Goal: Transaction & Acquisition: Book appointment/travel/reservation

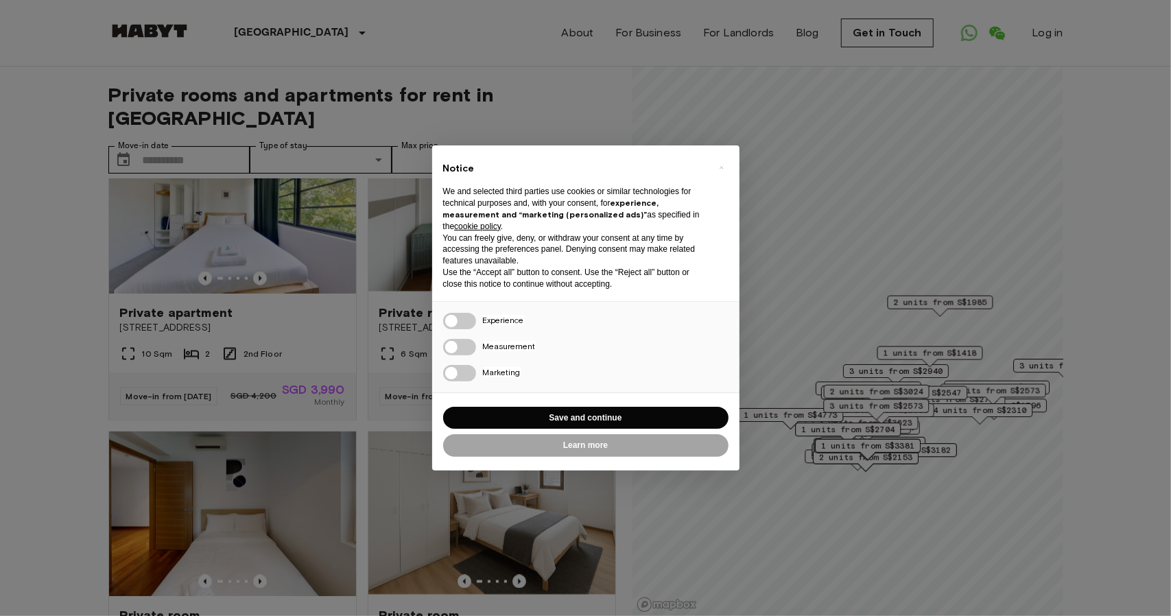
click at [604, 98] on div "× Notice We and selected third parties use cookies or similar technologies for …" at bounding box center [585, 308] width 1171 height 616
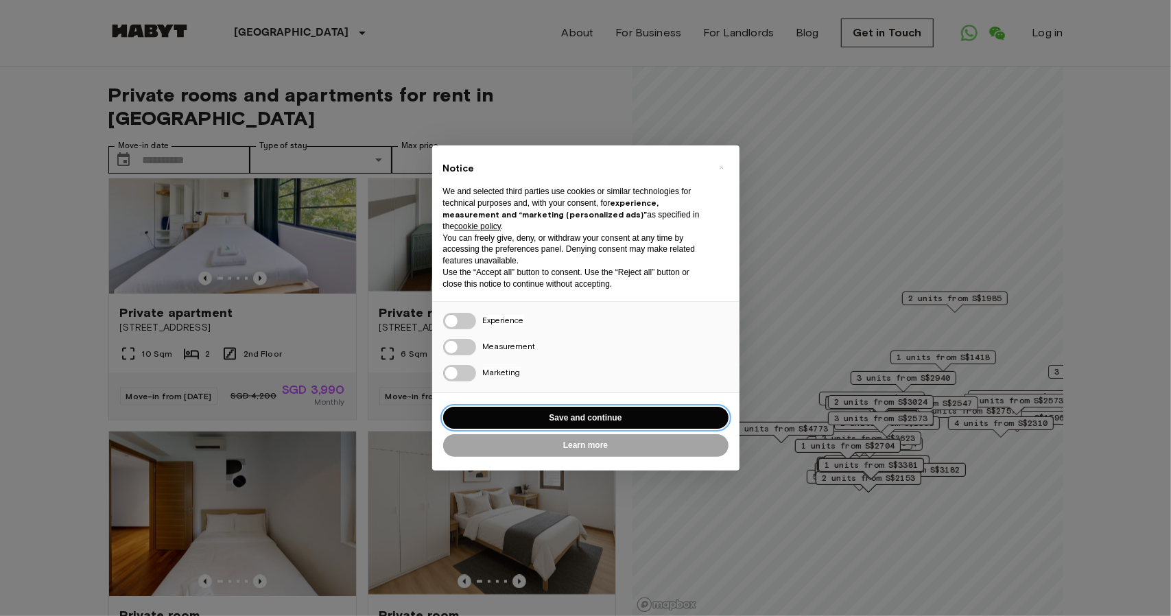
click at [606, 413] on button "Save and continue" at bounding box center [585, 418] width 285 height 23
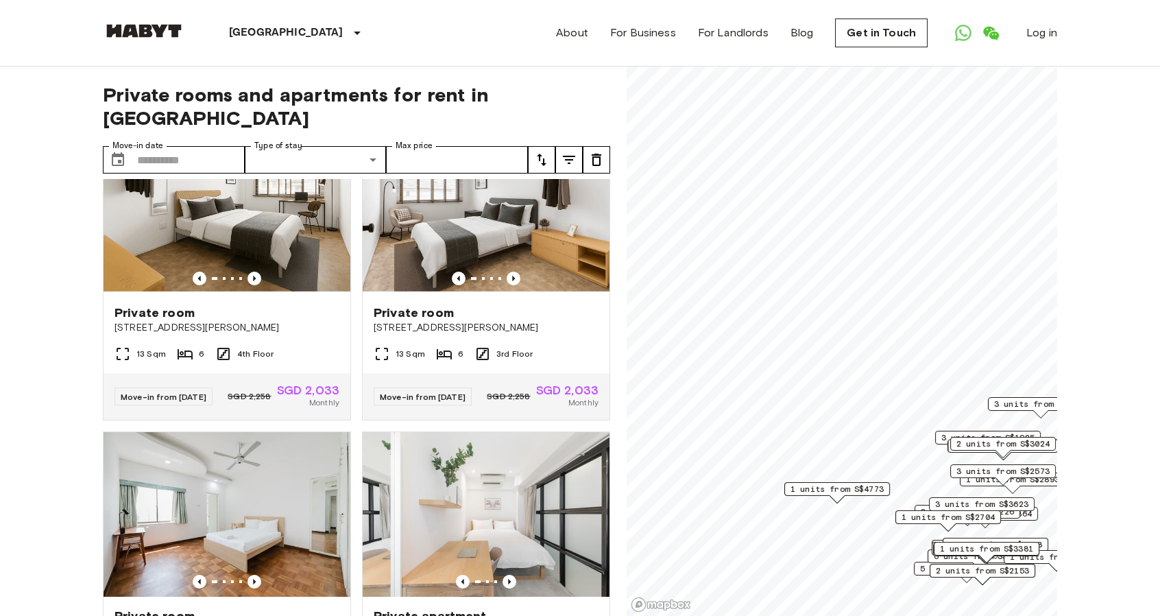
scroll to position [948, 0]
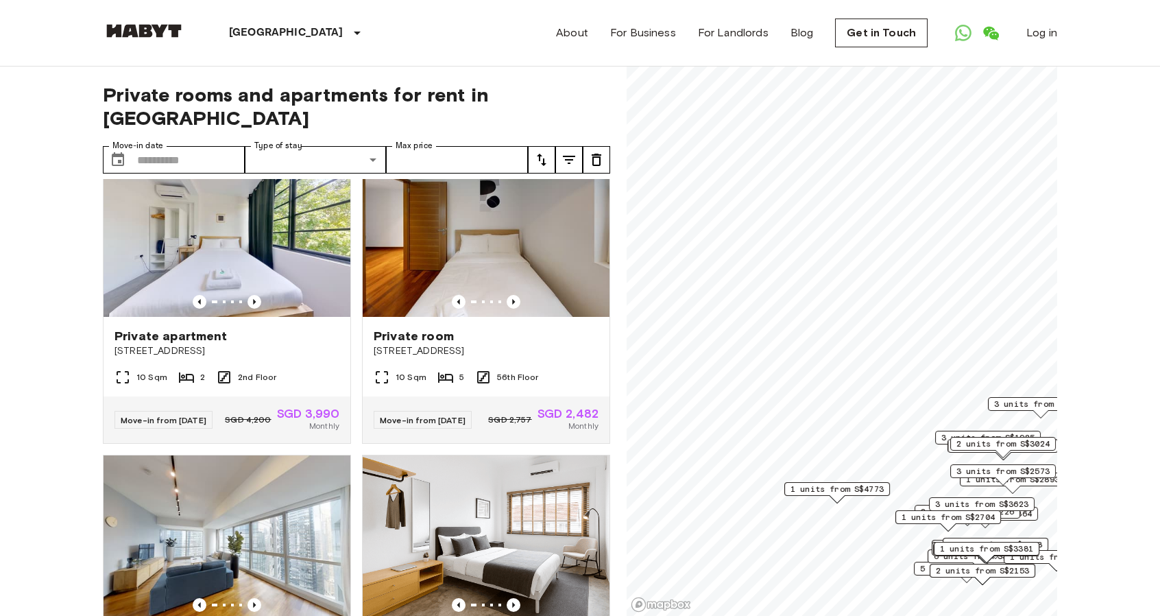
click at [838, 488] on span "1 units from S$4773" at bounding box center [837, 489] width 93 height 12
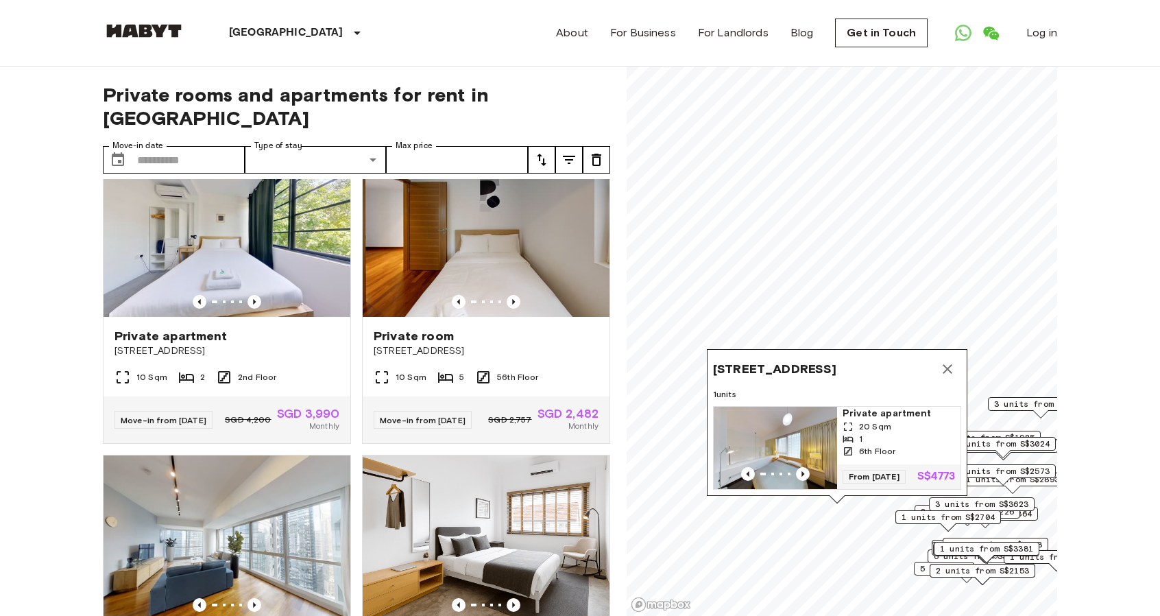
click at [787, 416] on img "Map marker" at bounding box center [775, 448] width 123 height 82
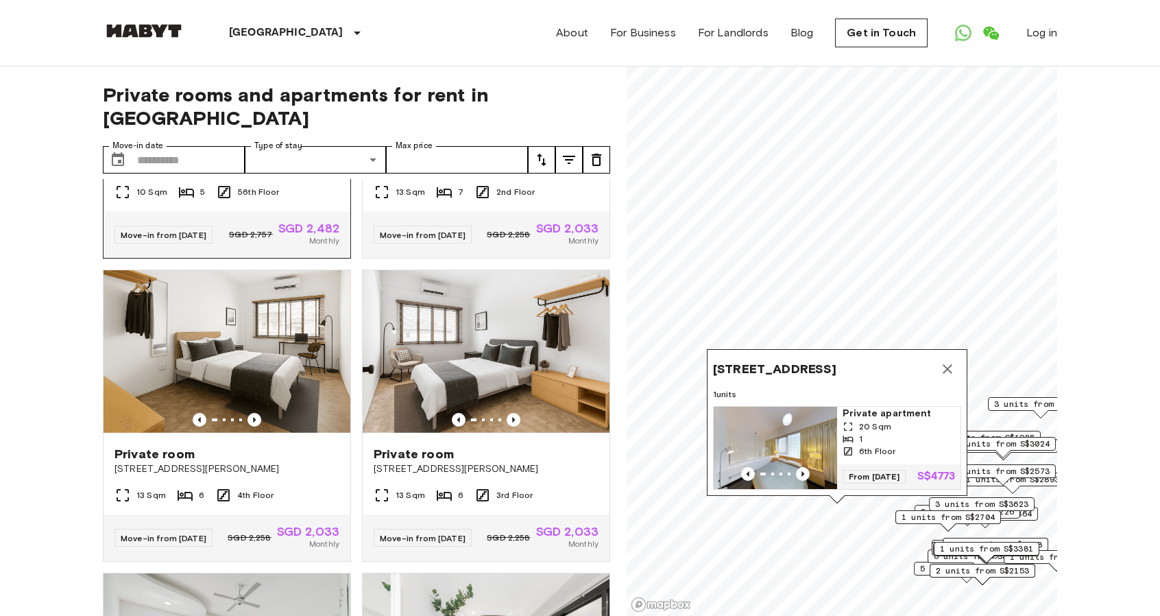
scroll to position [1565, 0]
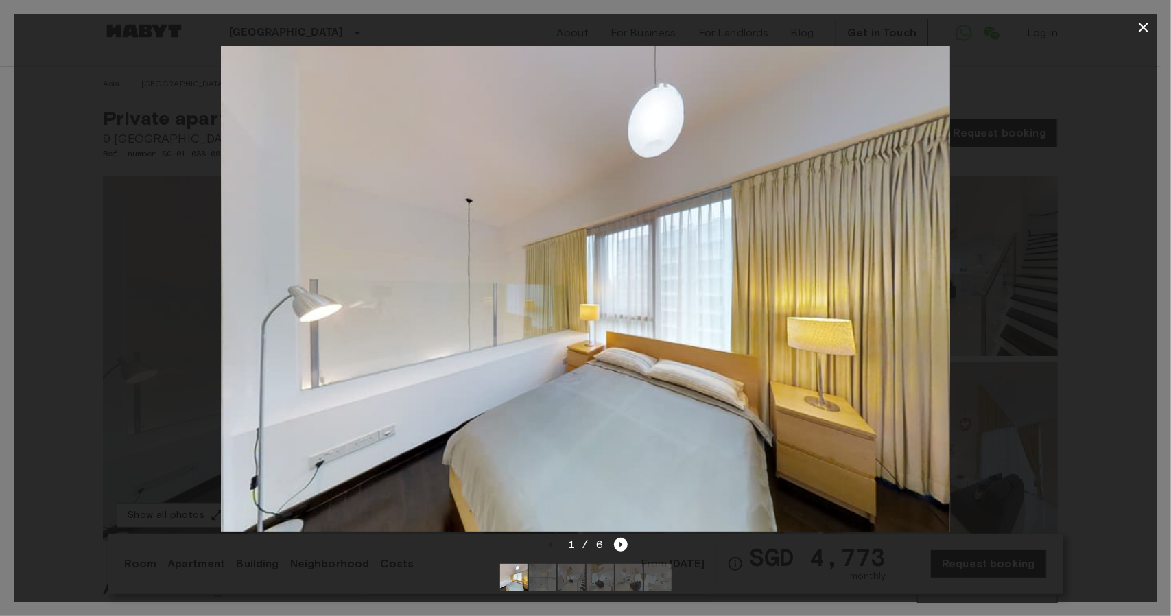
click at [647, 299] on img at bounding box center [585, 289] width 729 height 486
click at [624, 538] on icon "Next image" at bounding box center [621, 545] width 14 height 14
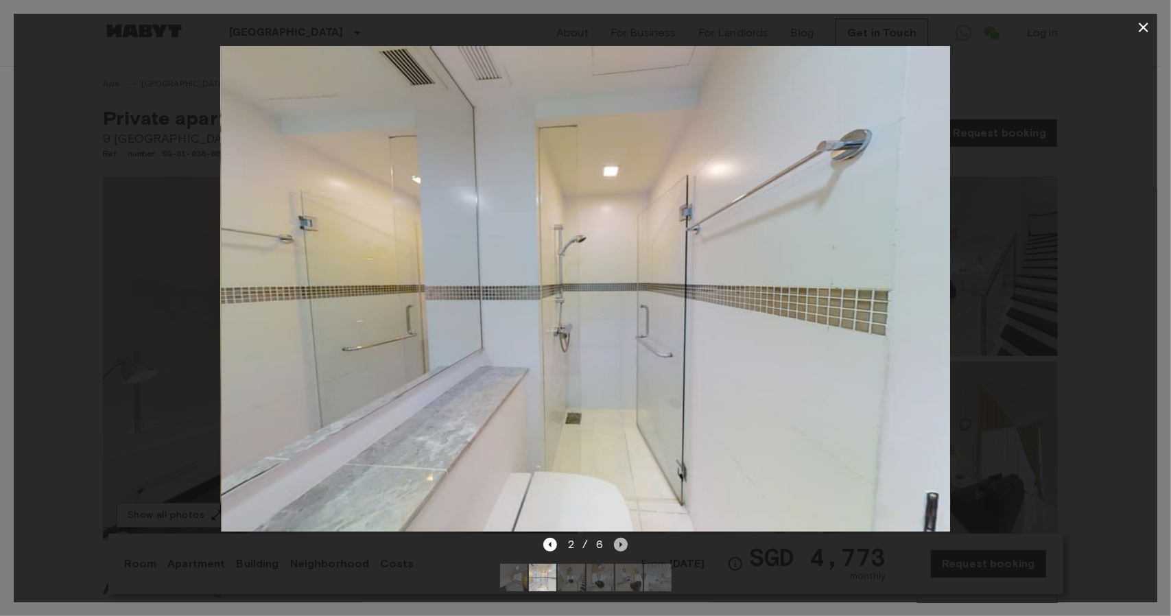
click at [624, 538] on icon "Next image" at bounding box center [621, 545] width 14 height 14
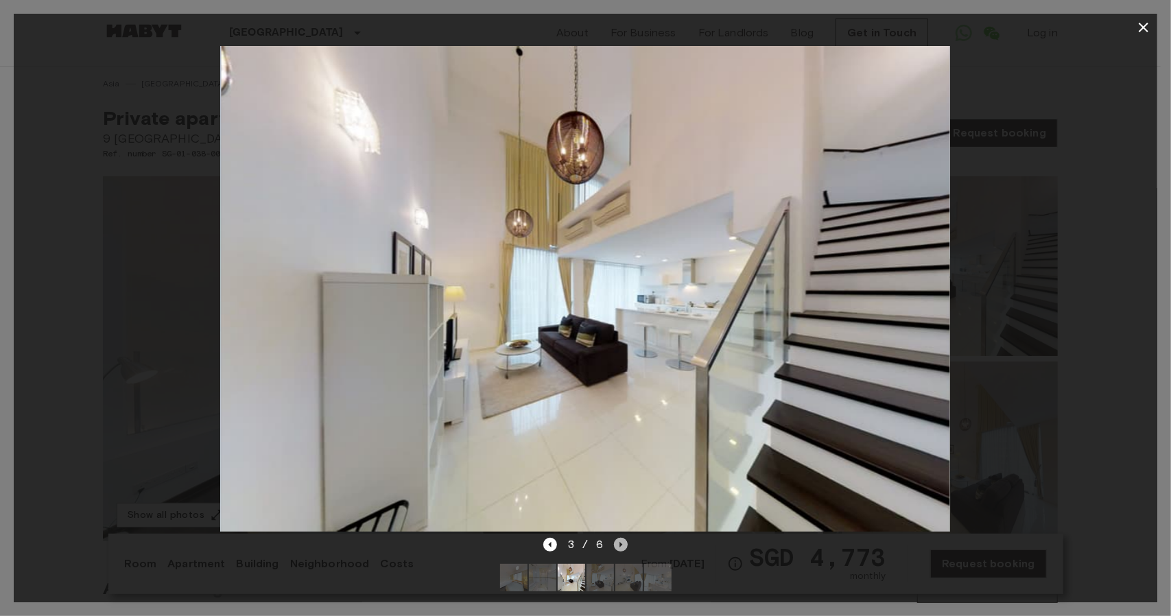
click at [624, 538] on icon "Next image" at bounding box center [621, 545] width 14 height 14
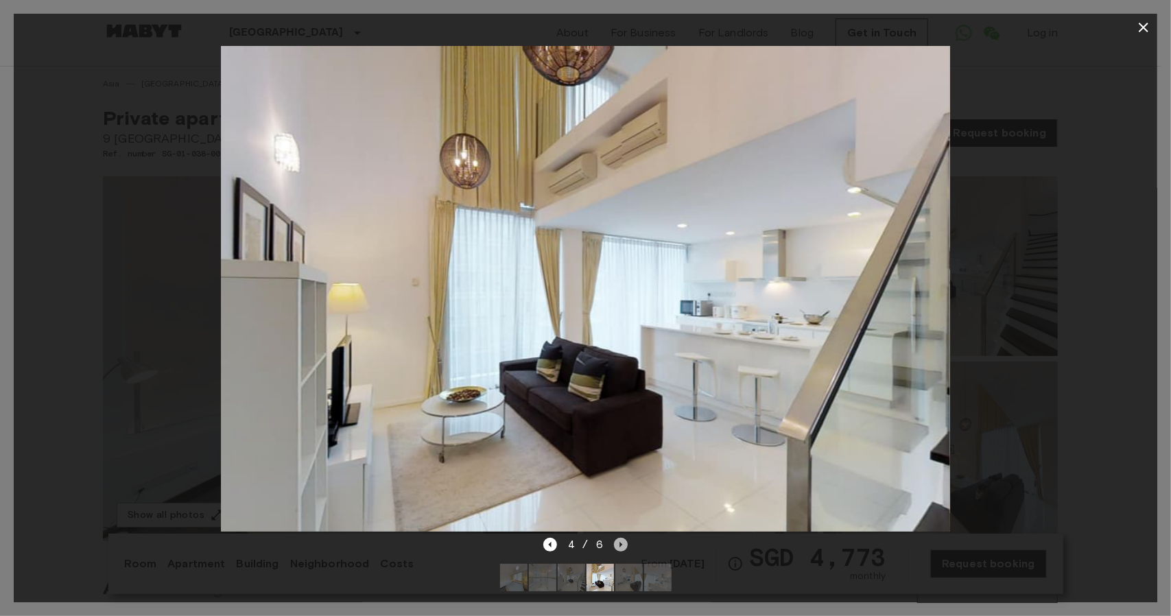
click at [624, 538] on icon "Next image" at bounding box center [621, 545] width 14 height 14
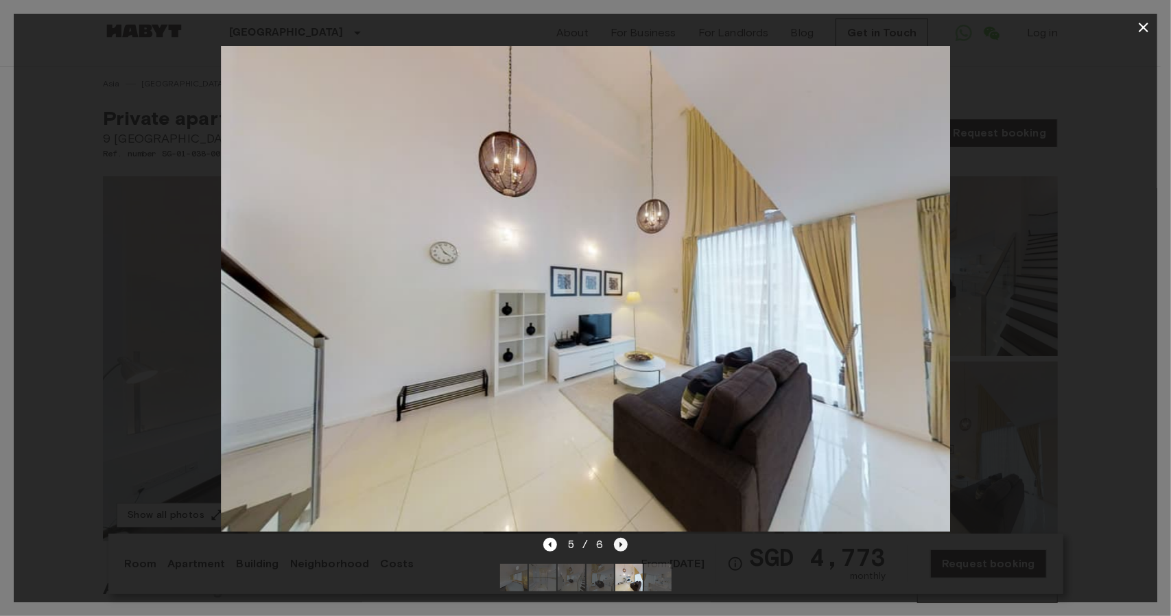
click at [624, 538] on icon "Next image" at bounding box center [621, 545] width 14 height 14
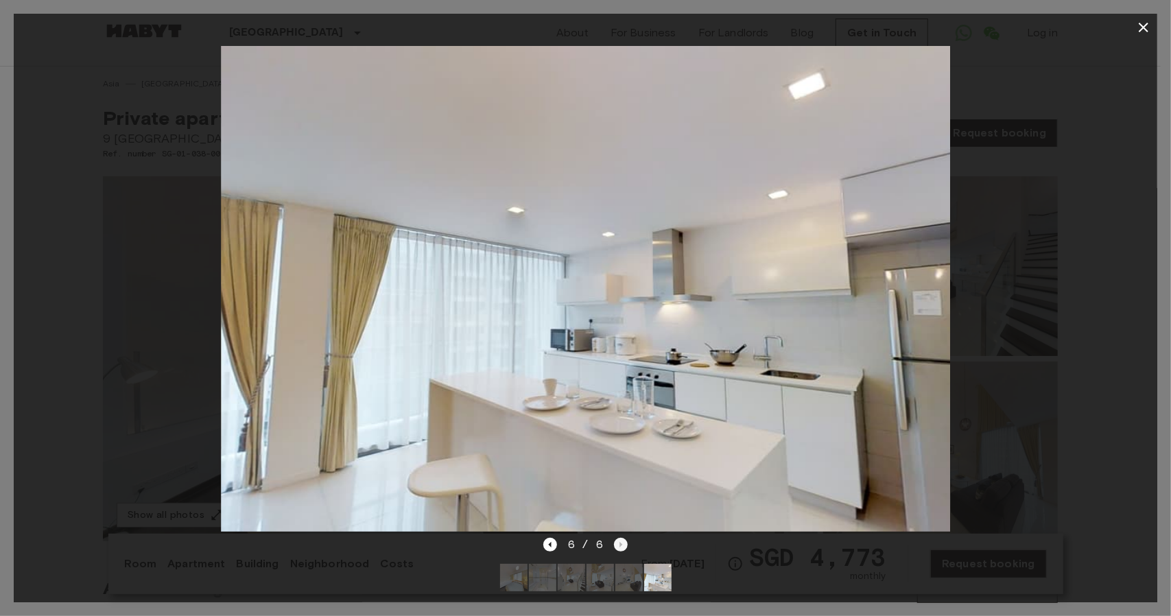
click at [624, 536] on div "6 / 6" at bounding box center [585, 544] width 84 height 16
